Goal: Task Accomplishment & Management: Use online tool/utility

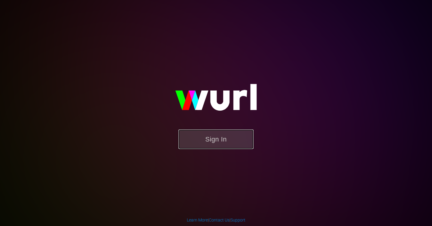
click at [216, 137] on button "Sign In" at bounding box center [215, 140] width 75 height 20
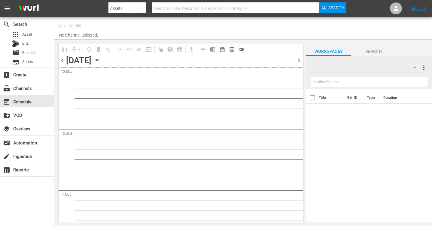
type input "DangerTV (161)"
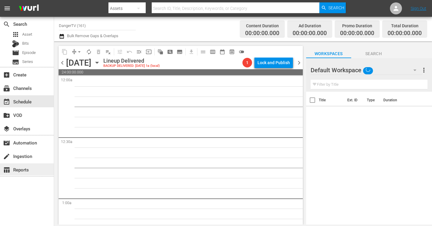
click at [30, 171] on div "table_chart Reports" at bounding box center [17, 168] width 34 height 5
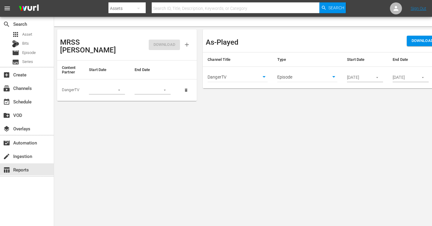
click at [293, 76] on body "menu Search By Assets Search ID, Title, Description, Keywords, or Category Sear…" at bounding box center [216, 113] width 432 height 226
click at [293, 76] on li "Episode" at bounding box center [307, 78] width 60 height 10
click at [368, 77] on input "[DATE]" at bounding box center [358, 77] width 22 height 9
click at [376, 78] on icon "button" at bounding box center [377, 77] width 5 height 5
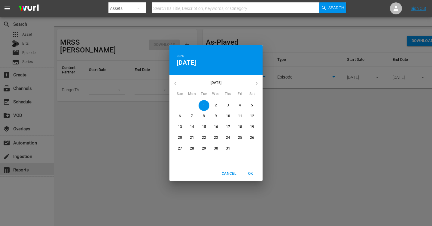
click at [177, 85] on icon "button" at bounding box center [175, 83] width 5 height 5
click at [177, 85] on div "[DATE] [DATE]" at bounding box center [215, 84] width 93 height 12
click at [177, 85] on div "[DATE]" at bounding box center [215, 84] width 93 height 12
click at [174, 83] on div "[DATE]" at bounding box center [215, 84] width 93 height 12
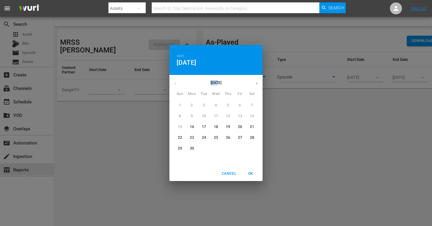
click at [174, 83] on div "[DATE]" at bounding box center [215, 84] width 93 height 12
click at [204, 168] on div "Cancel OK" at bounding box center [215, 174] width 93 height 15
click at [318, 131] on div "2025 Tue, [DATE] [DATE] Mon Tue Wed Thu Fri Sat 1 2 3 4 5 6 7 8 9 10 11 12 13 1…" at bounding box center [216, 113] width 432 height 226
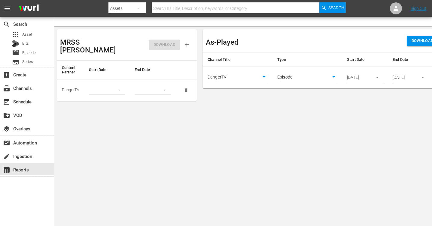
click at [350, 77] on input "[DATE]" at bounding box center [358, 77] width 22 height 9
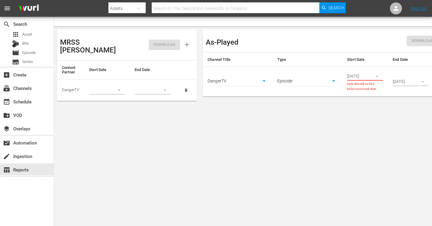
type input "[DATE]"
click at [358, 90] on p "Date should not be before minimal date" at bounding box center [365, 87] width 36 height 10
click at [376, 76] on icon "button" at bounding box center [377, 76] width 5 height 5
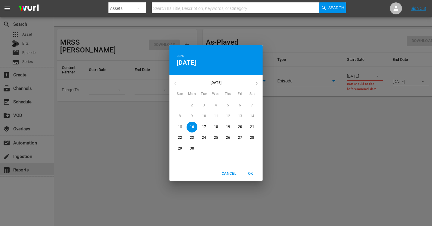
click at [231, 175] on span "Cancel" at bounding box center [229, 174] width 14 height 6
